Goal: Task Accomplishment & Management: Manage account settings

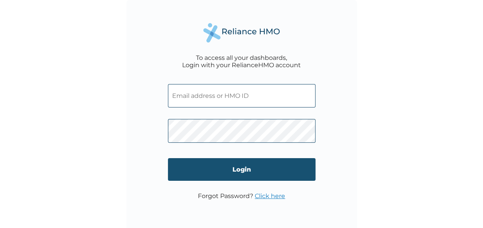
click at [250, 171] on input "Login" at bounding box center [242, 169] width 148 height 23
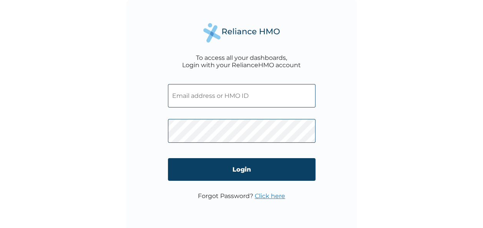
click at [177, 100] on input "text" at bounding box center [242, 95] width 148 height 23
type input "[EMAIL_ADDRESS][DOMAIN_NAME]"
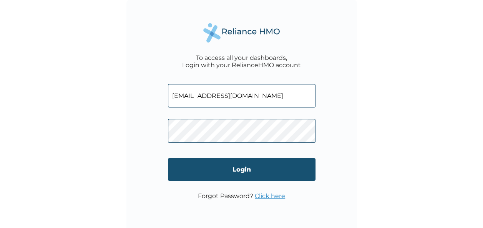
click at [245, 170] on input "Login" at bounding box center [242, 169] width 148 height 23
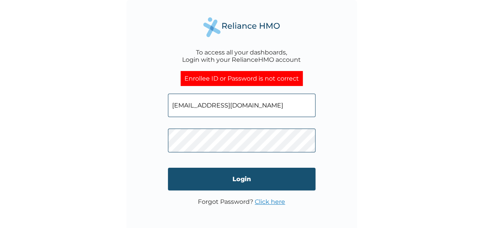
click at [257, 182] on input "Login" at bounding box center [242, 179] width 148 height 23
click at [256, 180] on input "Login" at bounding box center [242, 179] width 148 height 23
click at [269, 185] on input "Login" at bounding box center [242, 179] width 148 height 23
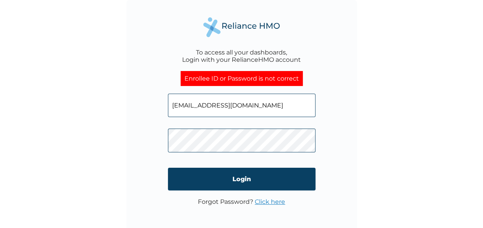
click at [353, 203] on div "To access all your dashboards, Login with your RelianceHMO account Enrollee ID …" at bounding box center [241, 115] width 230 height 230
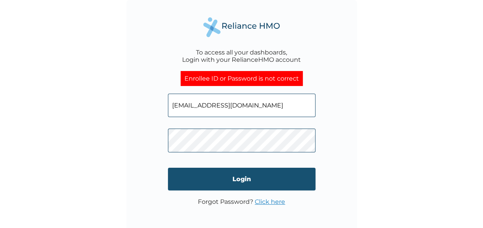
click at [241, 180] on input "Login" at bounding box center [242, 179] width 148 height 23
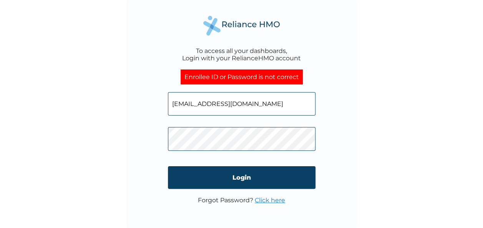
scroll to position [2, 0]
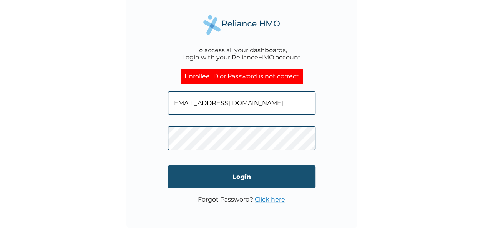
click at [239, 176] on input "Login" at bounding box center [242, 177] width 148 height 23
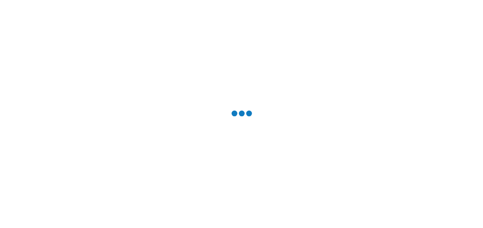
scroll to position [0, 0]
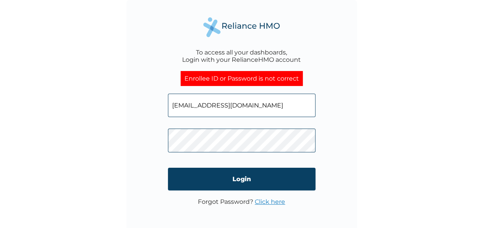
click at [398, 206] on div "To access all your dashboards, Login with your RelianceHMO account Enrollee ID …" at bounding box center [241, 114] width 483 height 228
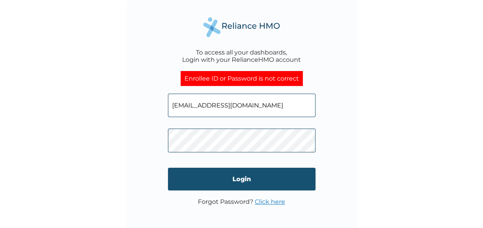
click at [255, 180] on input "Login" at bounding box center [242, 179] width 148 height 23
click at [248, 184] on input "Login" at bounding box center [242, 179] width 148 height 23
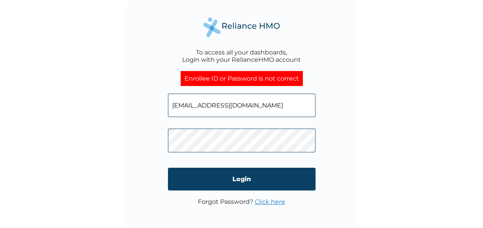
click at [274, 202] on link "Click here" at bounding box center [270, 201] width 30 height 7
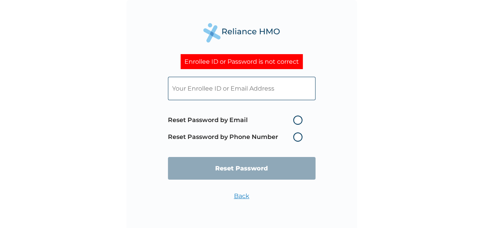
click at [186, 92] on input "text" at bounding box center [242, 88] width 148 height 23
drag, startPoint x: 188, startPoint y: 90, endPoint x: 387, endPoint y: 100, distance: 199.6
click at [389, 98] on div "Enrollee ID or Password is not correct Reset Password by Email Reset Password b…" at bounding box center [241, 114] width 483 height 228
click at [295, 119] on label "Reset Password by Email" at bounding box center [237, 120] width 138 height 9
click at [295, 119] on input "Reset Password by Email" at bounding box center [288, 120] width 12 height 12
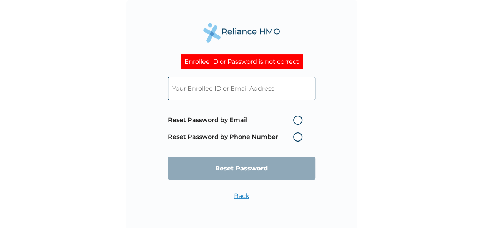
radio input "true"
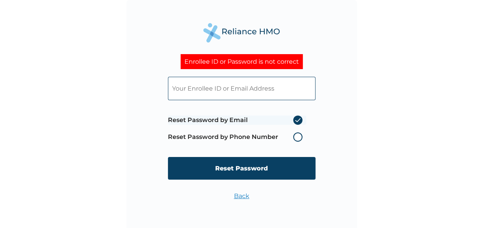
click at [177, 90] on input "text" at bounding box center [242, 88] width 148 height 23
click at [178, 93] on input "text" at bounding box center [242, 88] width 148 height 23
type input "[EMAIL_ADDRESS][DOMAIN_NAME]"
click at [298, 140] on label "Reset Password by Phone Number" at bounding box center [237, 137] width 138 height 9
click at [297, 138] on label "Reset Password by Phone Number" at bounding box center [237, 137] width 138 height 9
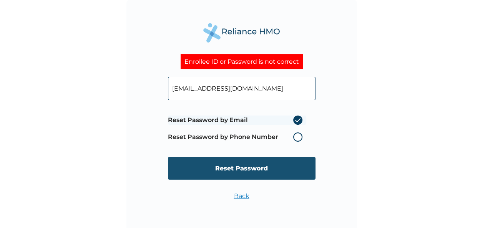
click at [269, 162] on input "Reset Password" at bounding box center [242, 168] width 148 height 23
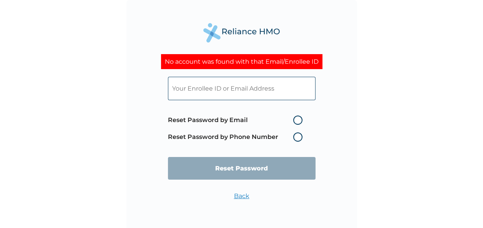
click at [280, 90] on input "text" at bounding box center [242, 88] width 148 height 23
click at [443, 98] on div "No account was found with that Email/Enrollee ID Reset Password by Email Reset …" at bounding box center [241, 114] width 483 height 228
click at [212, 91] on input "text" at bounding box center [242, 88] width 148 height 23
type input "[EMAIL_ADDRESS][DOMAIN_NAME]"
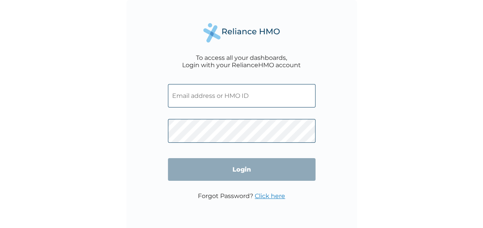
type input "[EMAIL_ADDRESS][DOMAIN_NAME]"
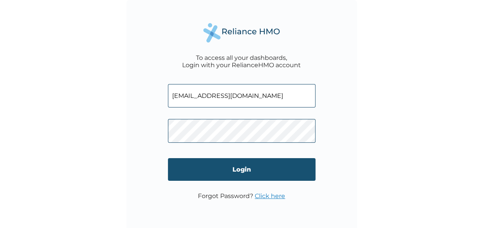
click at [247, 167] on input "Login" at bounding box center [242, 169] width 148 height 23
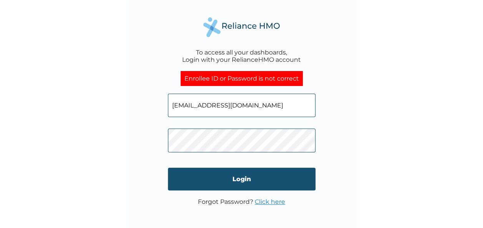
click at [249, 178] on input "Login" at bounding box center [242, 179] width 148 height 23
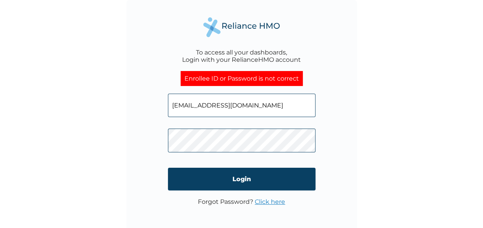
click at [273, 204] on link "Click here" at bounding box center [270, 201] width 30 height 7
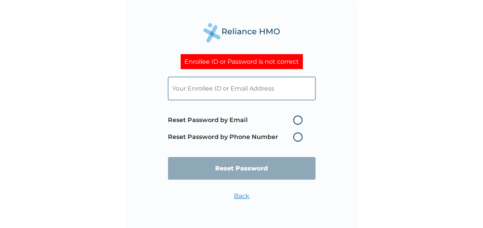
click at [173, 82] on input "text" at bounding box center [242, 88] width 148 height 23
type input "[EMAIL_ADDRESS][DOMAIN_NAME]"
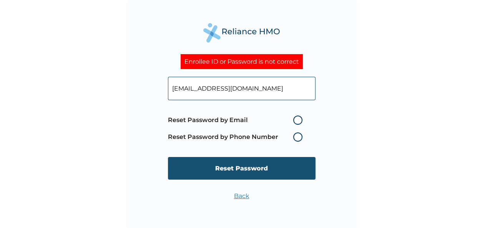
click at [264, 165] on input "Reset Password" at bounding box center [242, 168] width 148 height 23
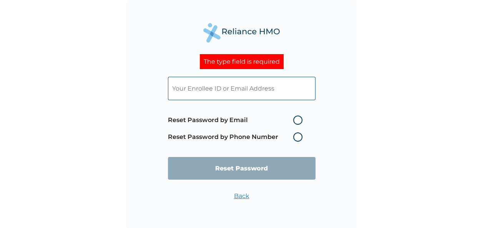
click at [293, 138] on label "Reset Password by Phone Number" at bounding box center [237, 137] width 138 height 9
click at [300, 137] on label "Reset Password by Phone Number" at bounding box center [237, 137] width 138 height 9
click at [244, 199] on link "Back" at bounding box center [241, 195] width 15 height 7
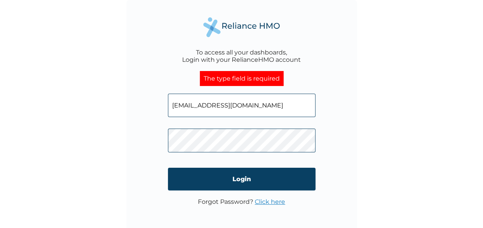
scroll to position [2, 0]
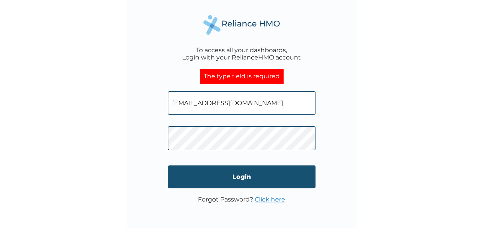
click at [260, 177] on input "Login" at bounding box center [242, 177] width 148 height 23
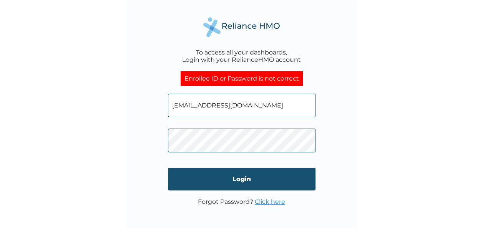
click at [280, 180] on input "Login" at bounding box center [242, 179] width 148 height 23
